Goal: Transaction & Acquisition: Purchase product/service

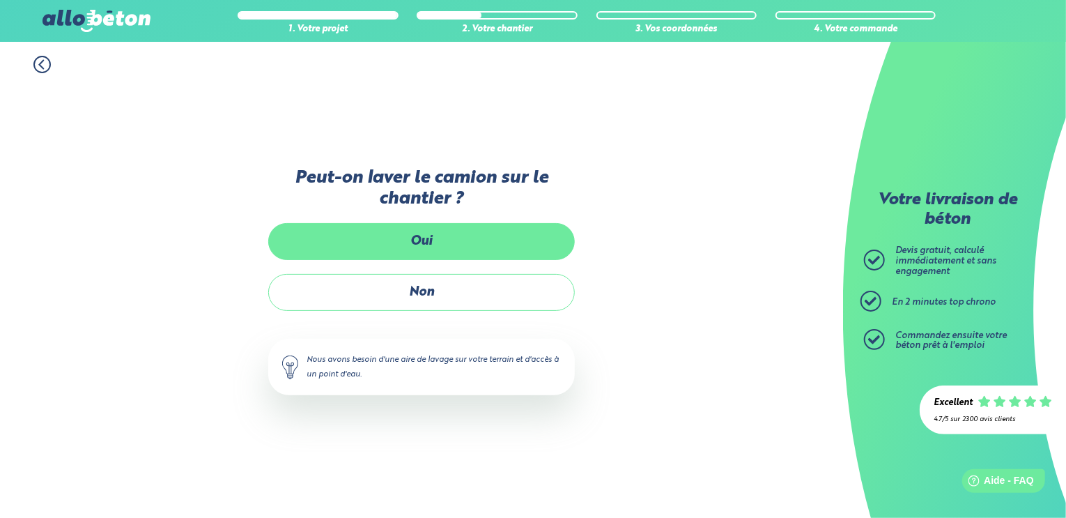
click at [470, 233] on label "Oui" at bounding box center [421, 241] width 307 height 37
click at [0, 0] on input "Oui" at bounding box center [0, 0] width 0 height 0
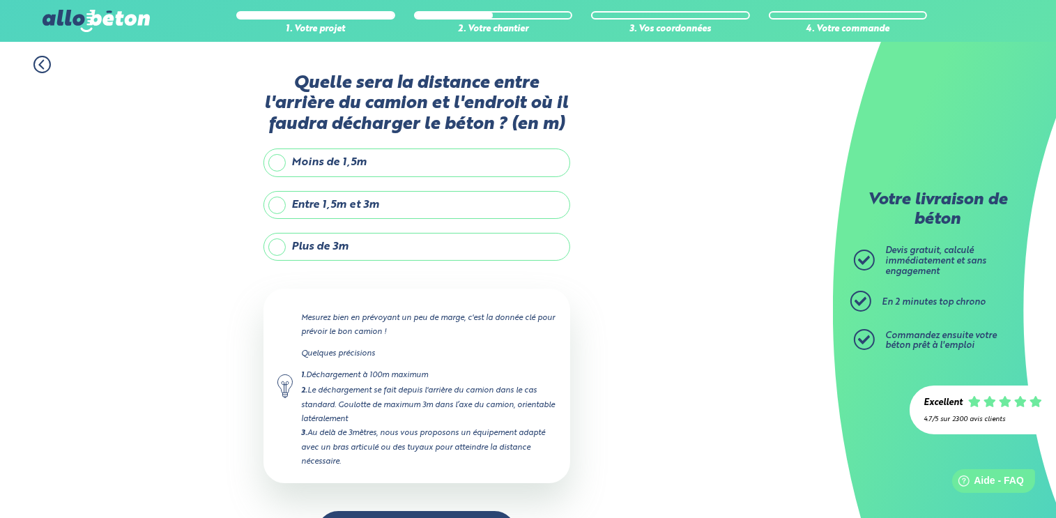
click at [365, 203] on label "Entre 1,5m et 3m" at bounding box center [416, 205] width 307 height 28
click at [0, 0] on input "Entre 1,5m et 3m" at bounding box center [0, 0] width 0 height 0
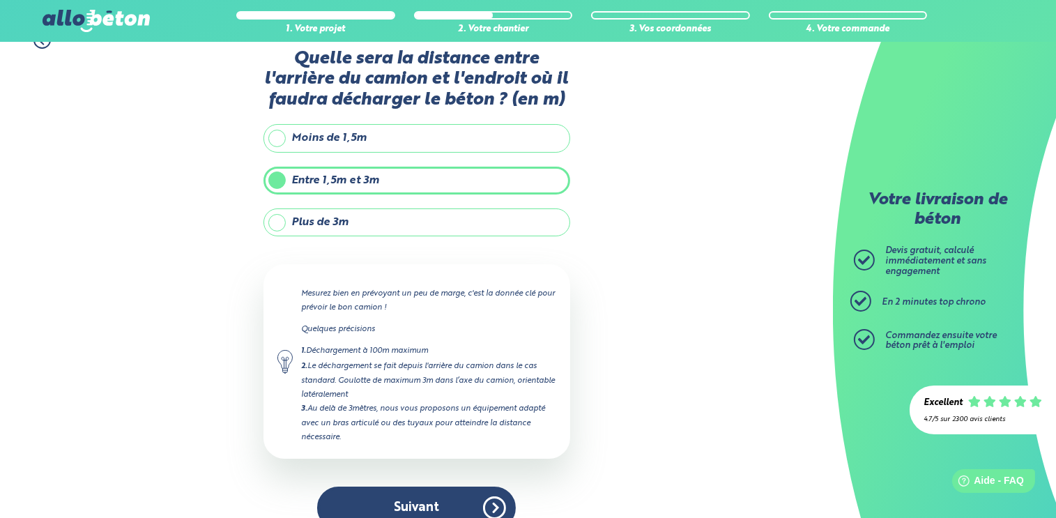
scroll to position [45, 0]
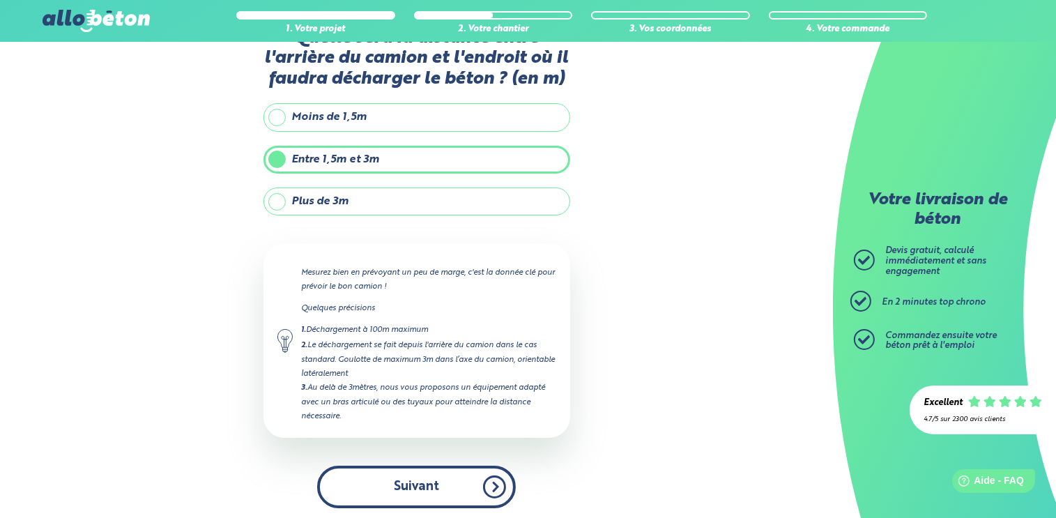
click at [360, 495] on button "Suivant" at bounding box center [416, 486] width 199 height 43
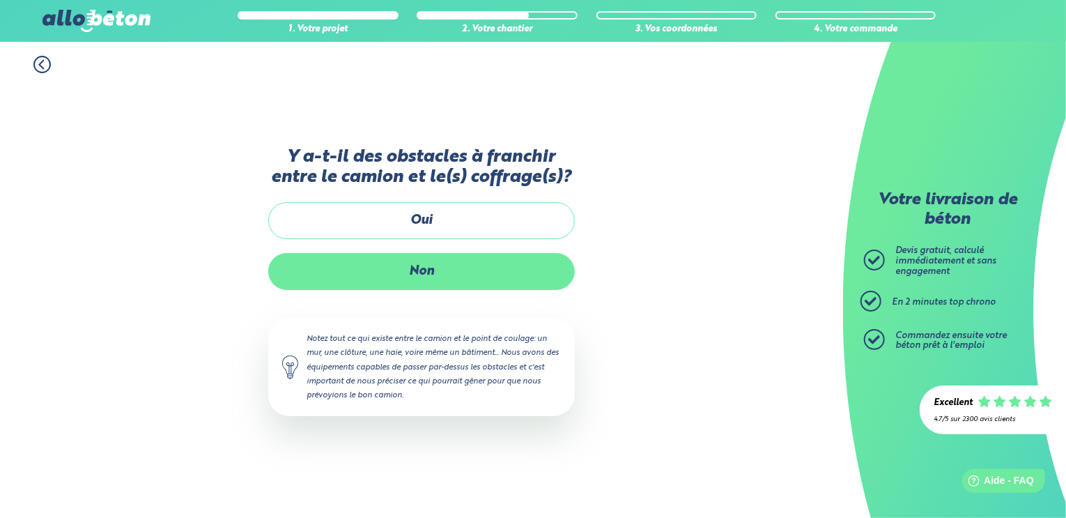
click at [387, 267] on label "Non" at bounding box center [421, 271] width 307 height 37
click at [0, 0] on input "Non" at bounding box center [0, 0] width 0 height 0
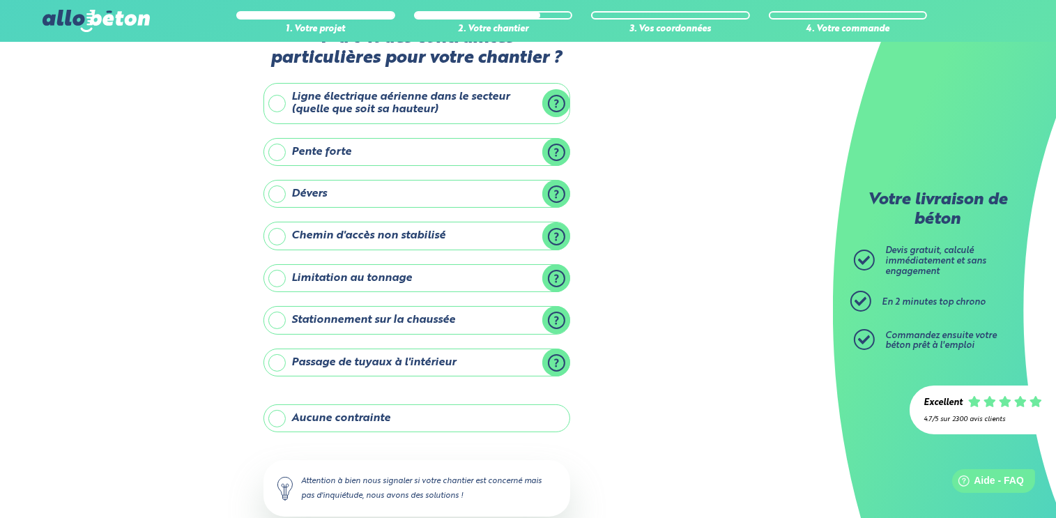
scroll to position [70, 0]
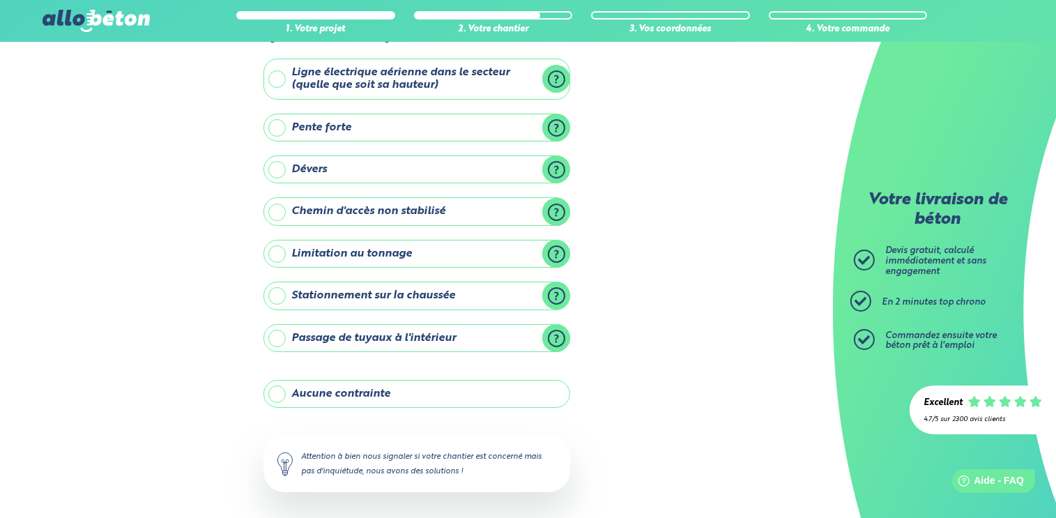
click at [393, 389] on label "Aucune contrainte" at bounding box center [416, 394] width 307 height 28
click at [0, 0] on input "Aucune contrainte" at bounding box center [0, 0] width 0 height 0
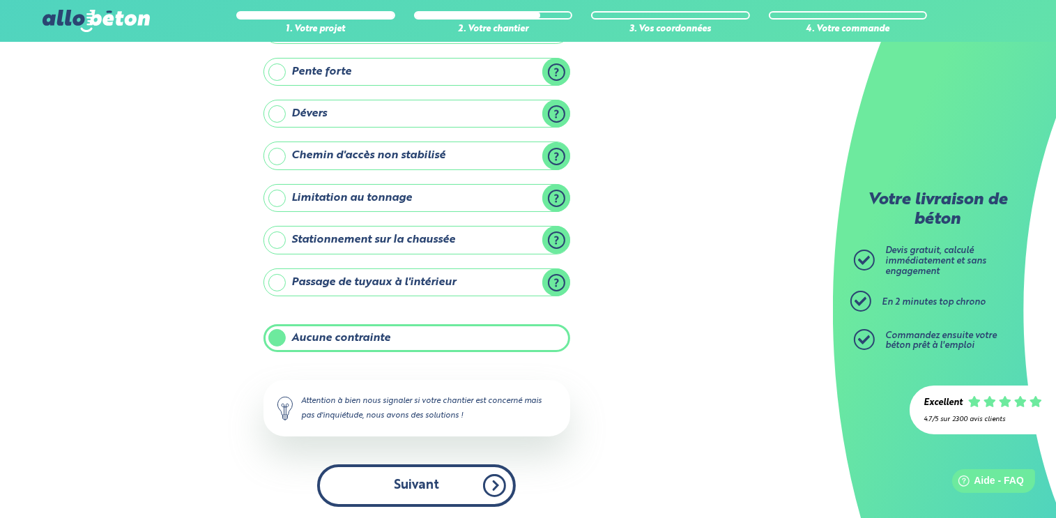
click at [452, 475] on button "Suivant" at bounding box center [416, 485] width 199 height 43
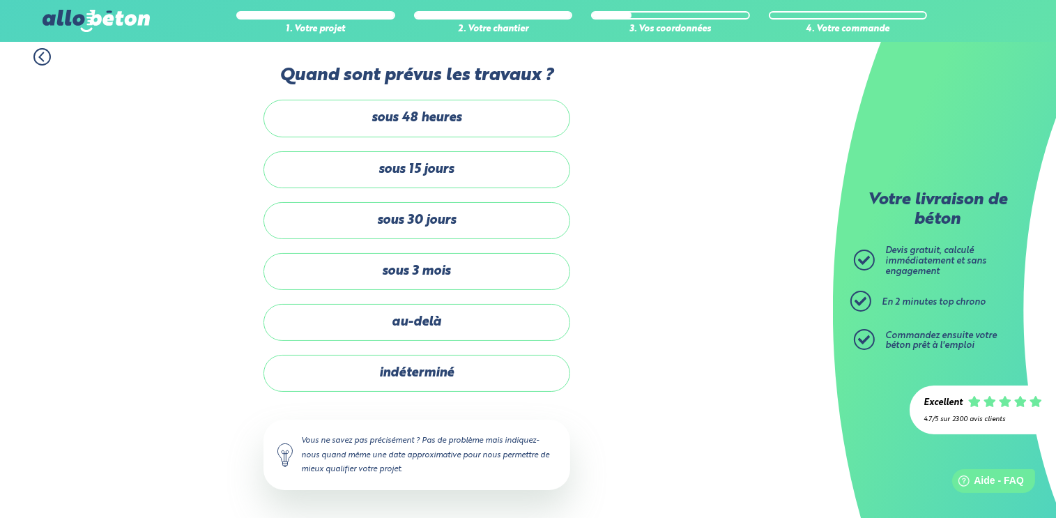
scroll to position [6, 0]
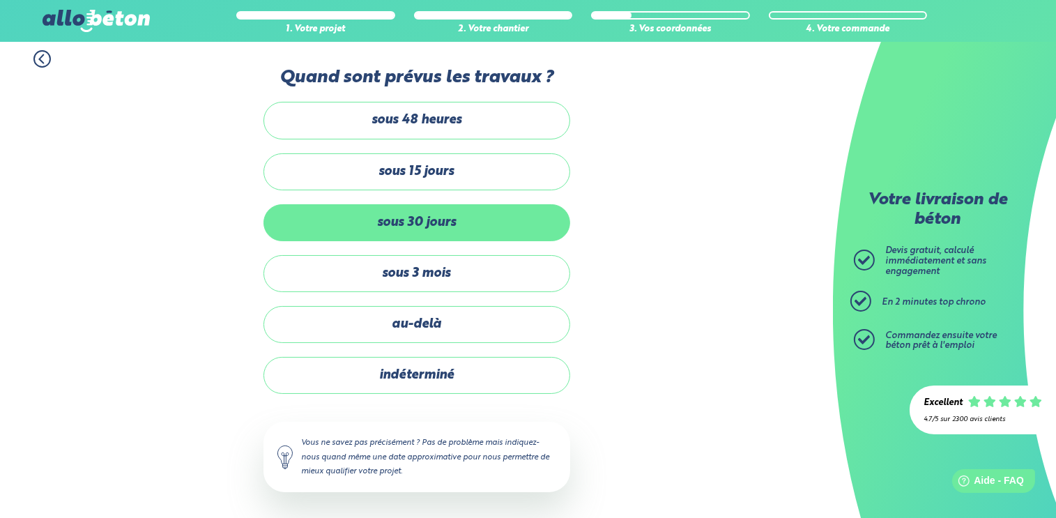
click at [417, 221] on label "sous 30 jours" at bounding box center [416, 222] width 307 height 37
click at [0, 0] on input "sous 30 jours" at bounding box center [0, 0] width 0 height 0
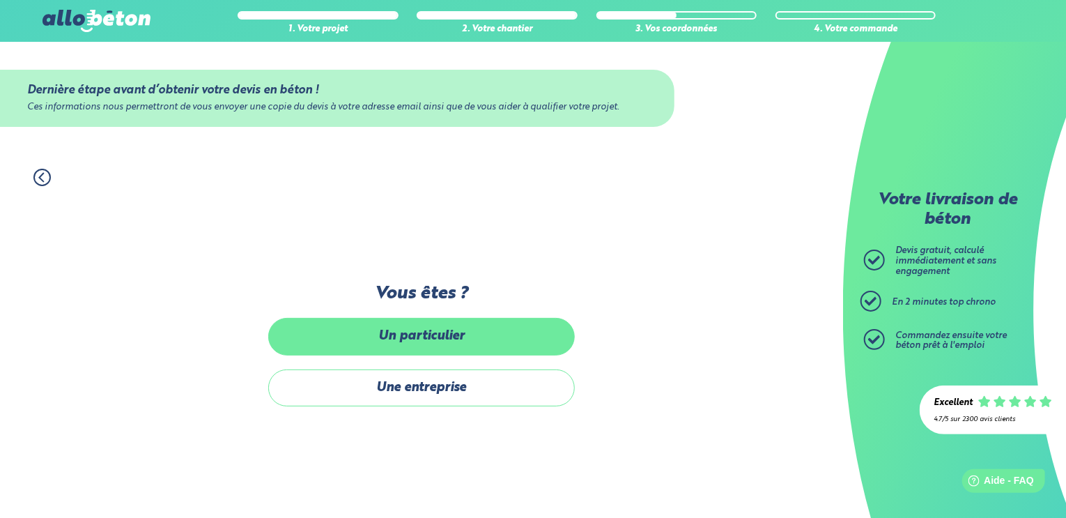
click at [425, 339] on label "Un particulier" at bounding box center [421, 336] width 307 height 37
click at [0, 0] on input "Un particulier" at bounding box center [0, 0] width 0 height 0
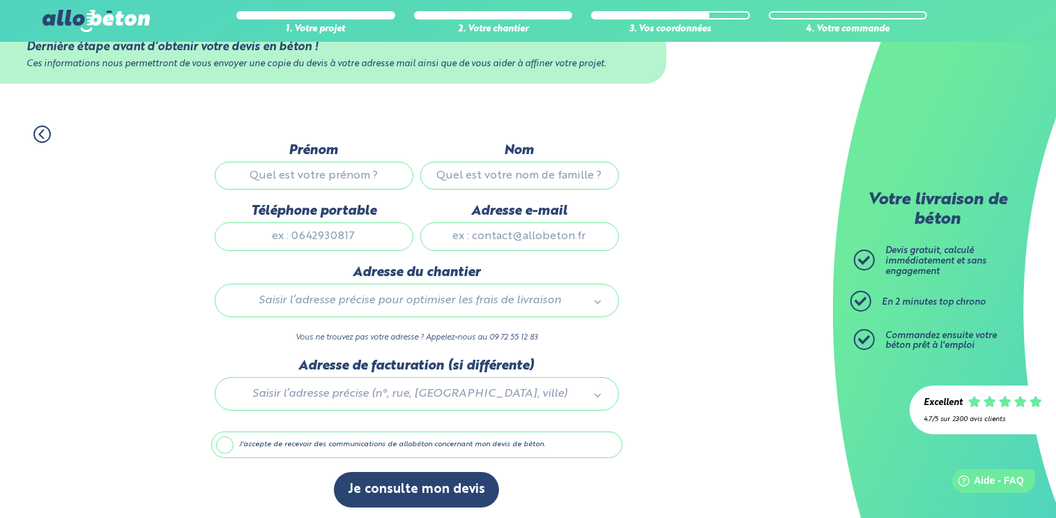
scroll to position [45, 0]
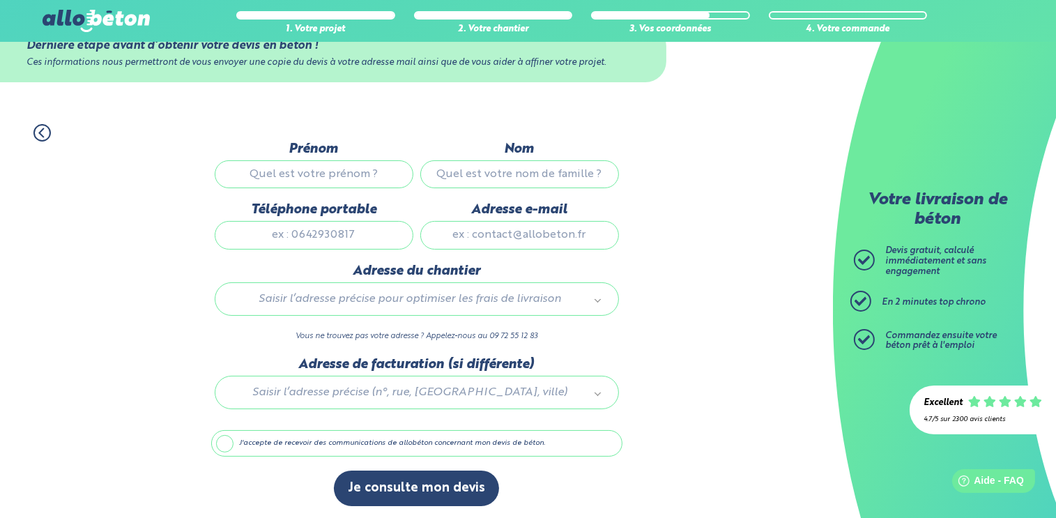
click at [322, 173] on input "Prénom" at bounding box center [314, 174] width 199 height 28
type input "Mélissa"
type input "LAFITTE"
type input "0644894445"
type input "melafitte@laposte.net"
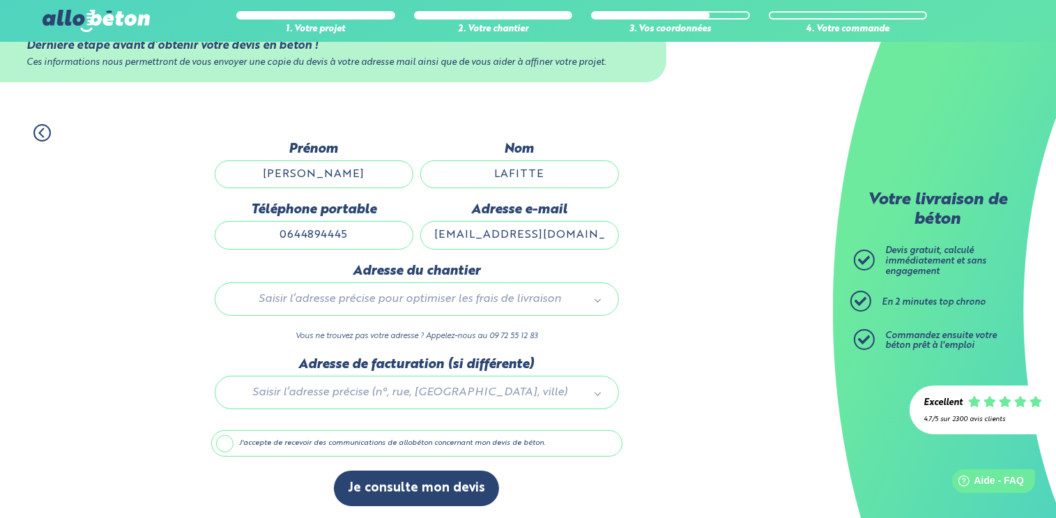
type input "12 Rue Simone des Forest"
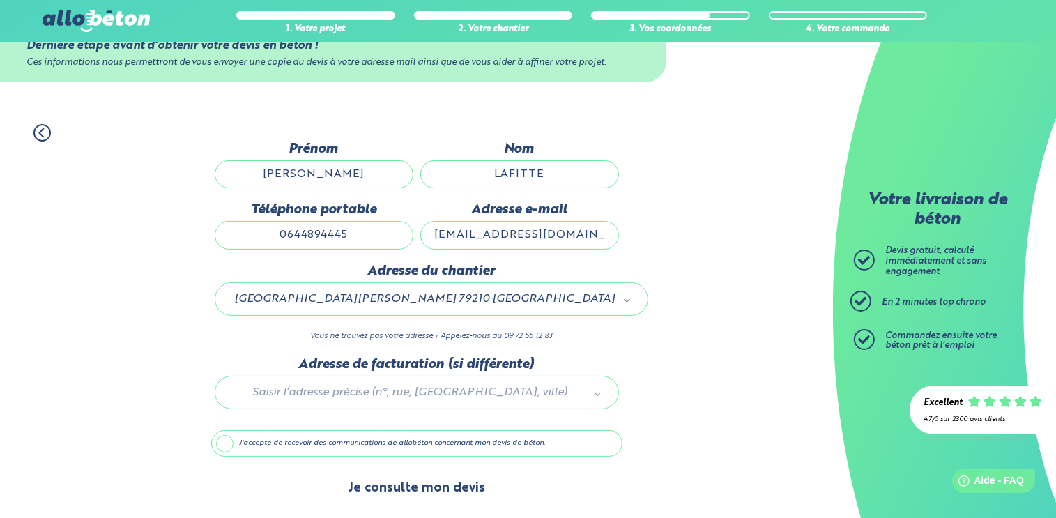
click at [429, 495] on button "Je consulte mon devis" at bounding box center [416, 488] width 165 height 36
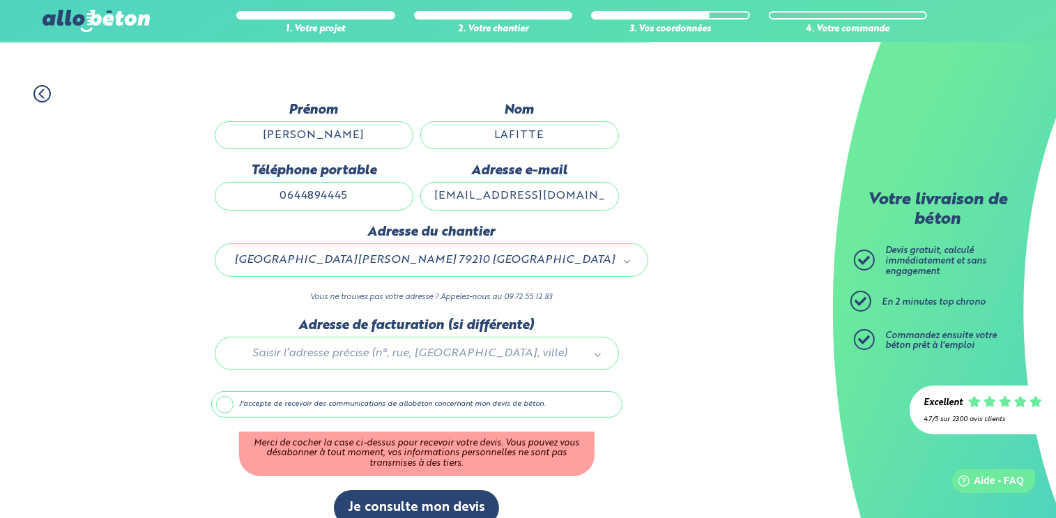
scroll to position [103, 0]
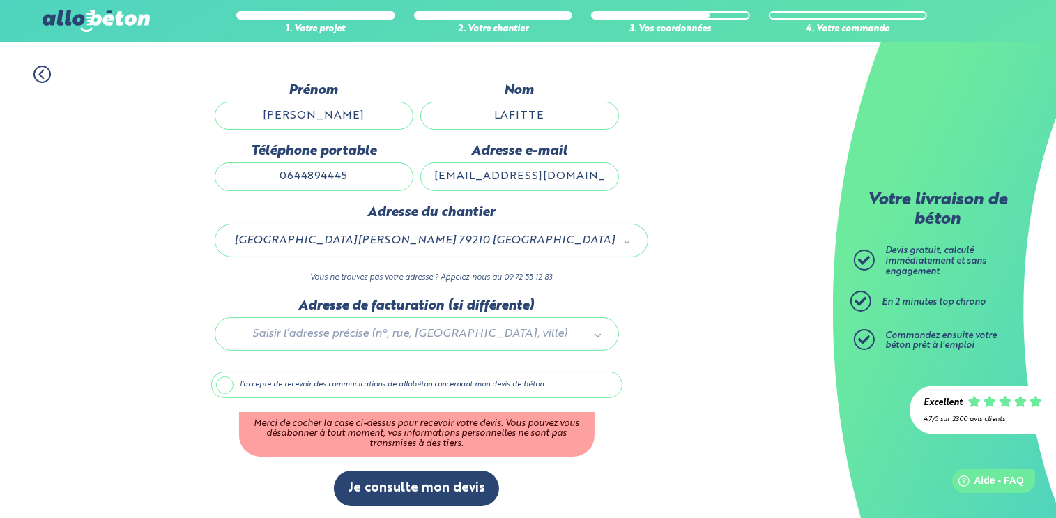
click at [219, 381] on label "J'accepte de recevoir des communications de allobéton concernant mon devis de b…" at bounding box center [416, 384] width 411 height 26
click at [0, 0] on input "J'accepte de recevoir des communications de allobéton concernant mon devis de b…" at bounding box center [0, 0] width 0 height 0
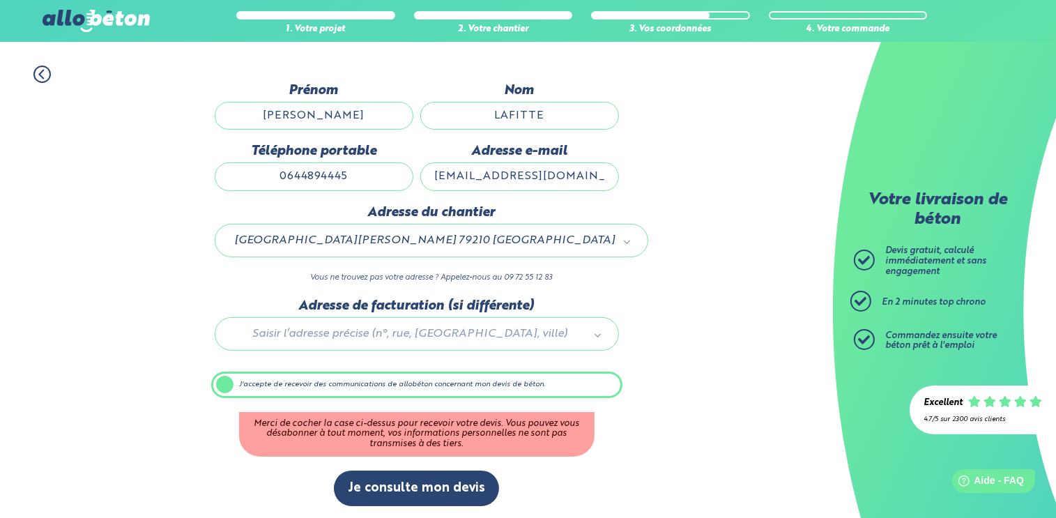
scroll to position [45, 0]
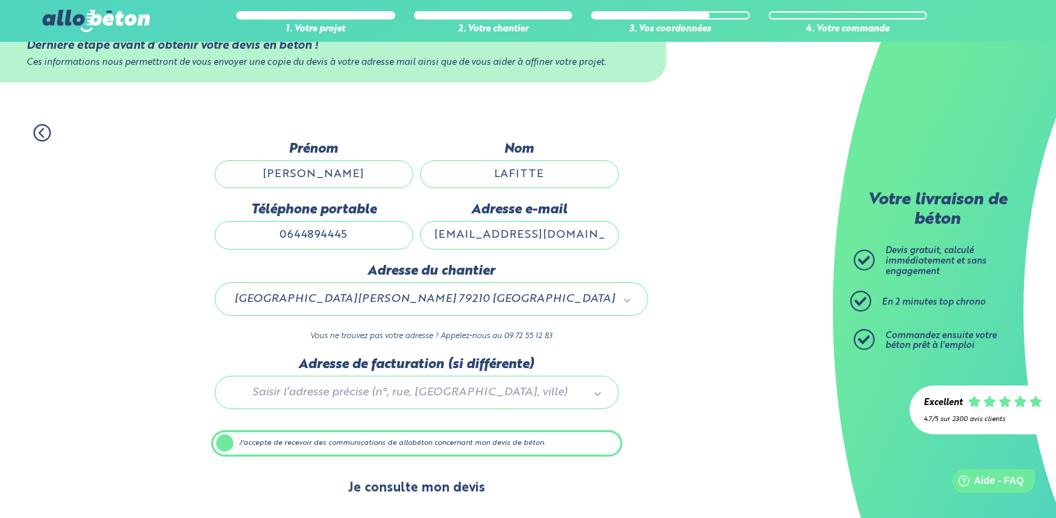
click at [424, 487] on button "Je consulte mon devis" at bounding box center [416, 488] width 165 height 36
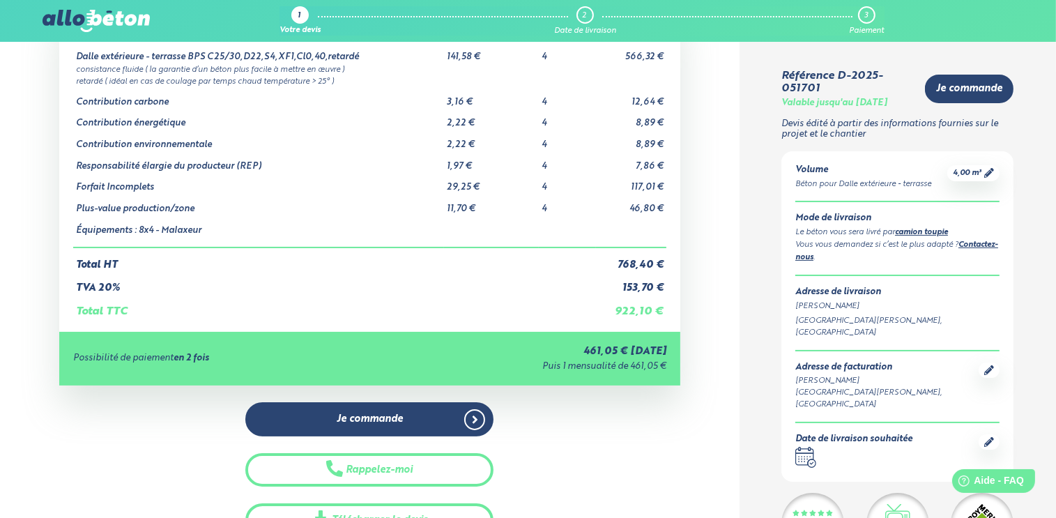
scroll to position [139, 0]
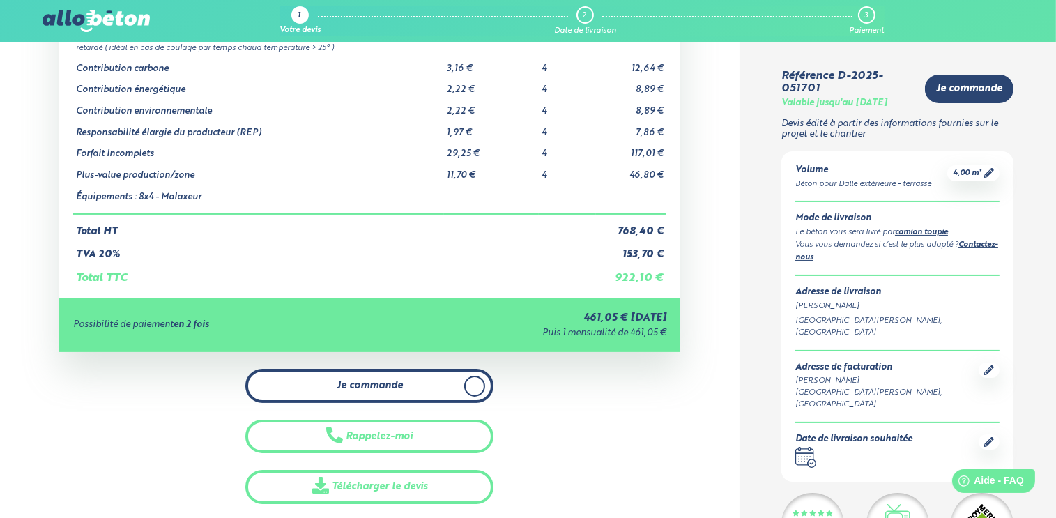
click at [426, 380] on link "Je commande" at bounding box center [369, 386] width 248 height 34
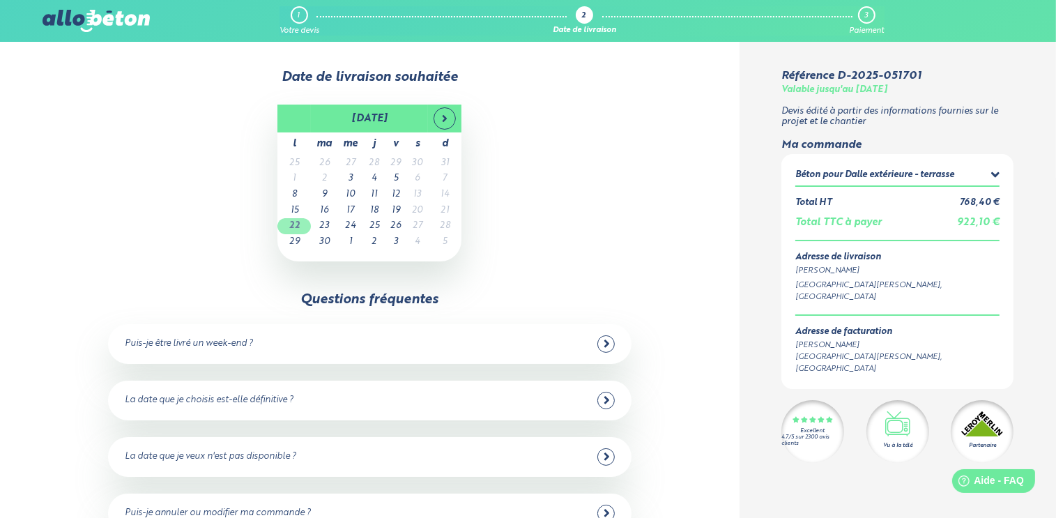
click at [293, 228] on td "22" at bounding box center [293, 226] width 33 height 16
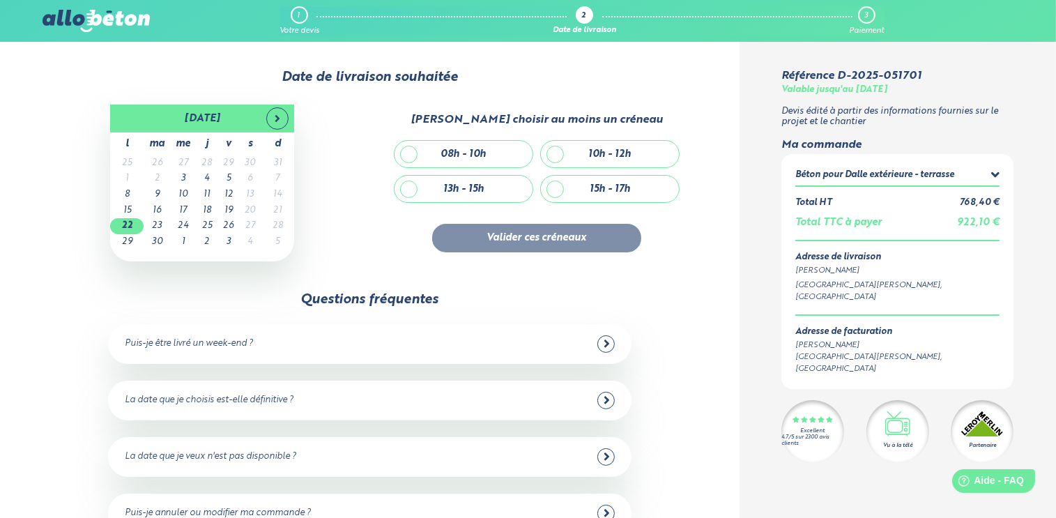
click at [607, 154] on div "10h - 12h" at bounding box center [610, 154] width 43 height 12
checkbox input "true"
click at [546, 238] on button "Valider ces créneaux" at bounding box center [536, 238] width 209 height 29
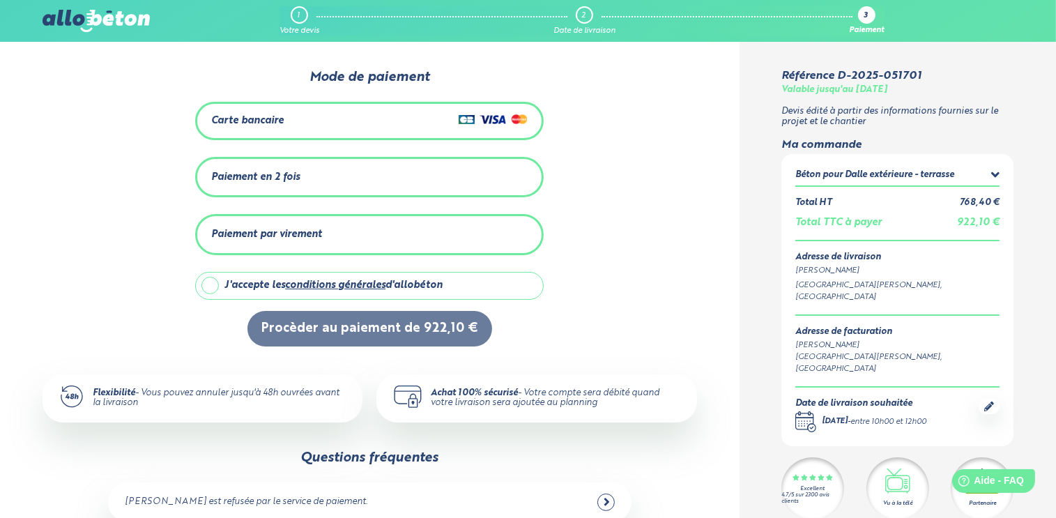
click at [315, 116] on div "Carte bancaire" at bounding box center [369, 121] width 316 height 20
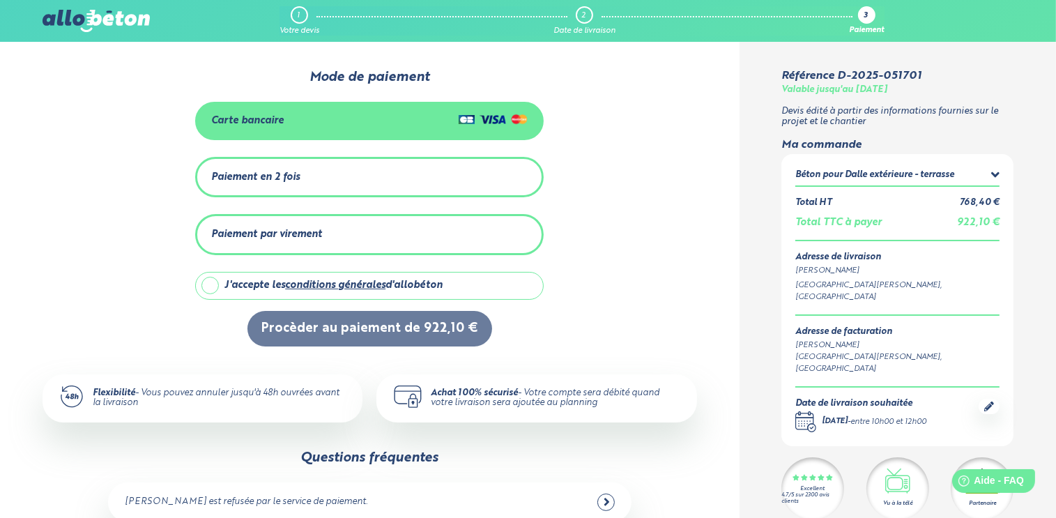
click at [212, 279] on label "J'accepte les conditions générales d'allobéton" at bounding box center [369, 286] width 348 height 28
checkbox input "true"
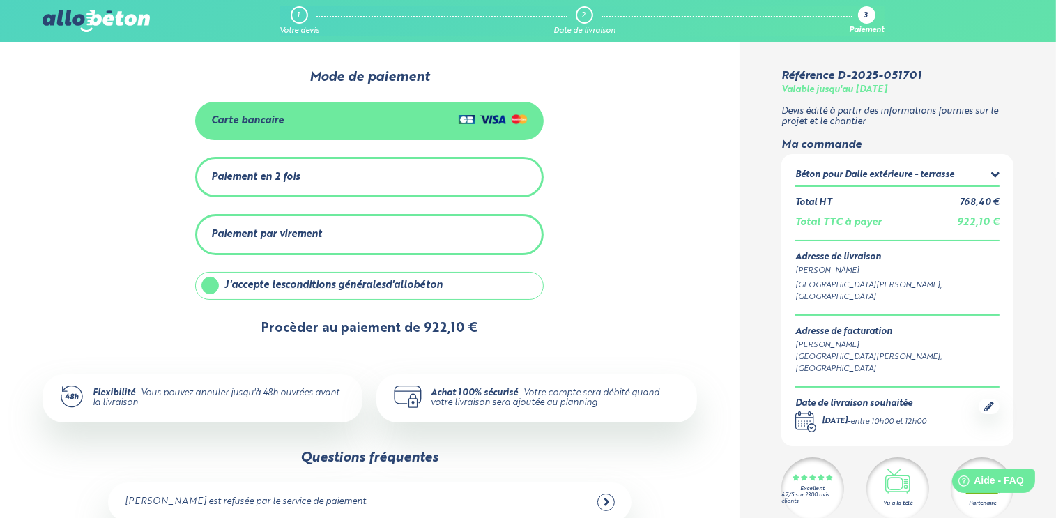
click at [412, 329] on button "Procèder au paiement de 922,10 €" at bounding box center [369, 329] width 245 height 36
